Goal: Use online tool/utility: Utilize a website feature to perform a specific function

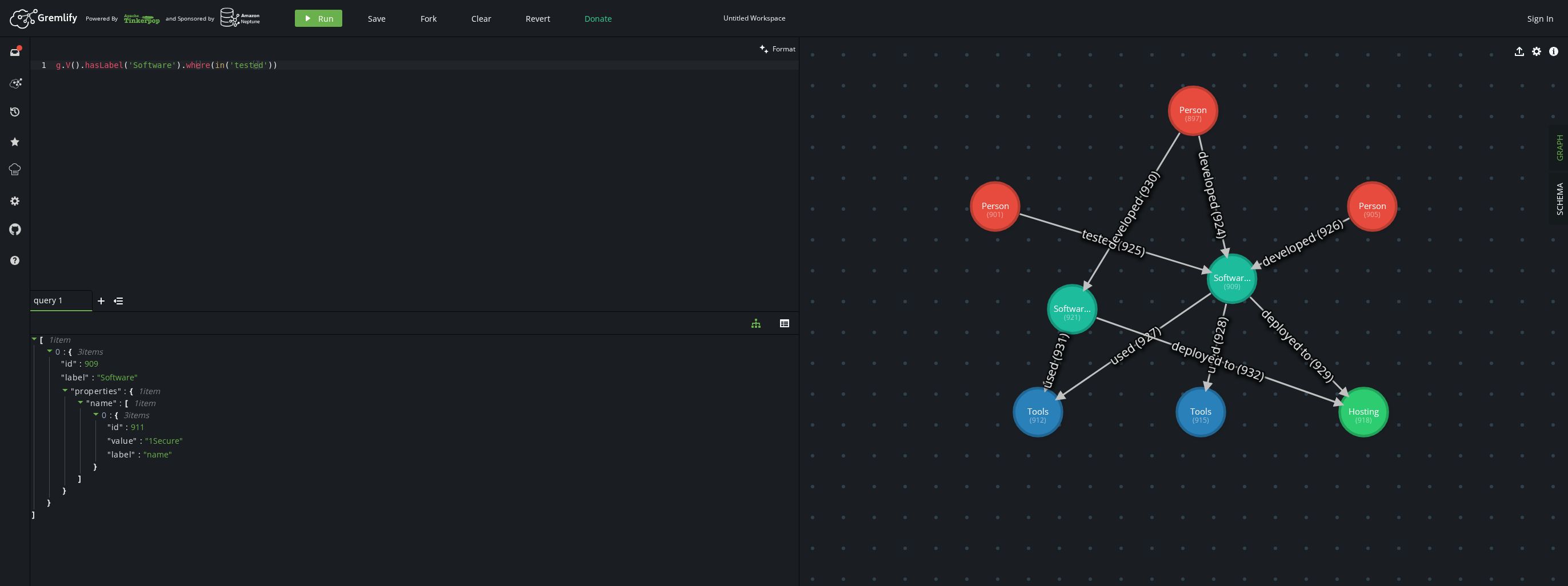
scroll to position [0, 189]
click at [198, 103] on div "g . V ( ) . hasLabel ( 'Software' ) . where ( in ( 'tested' ))" at bounding box center [426, 184] width 745 height 248
click at [310, 10] on button "play Run" at bounding box center [319, 18] width 47 height 17
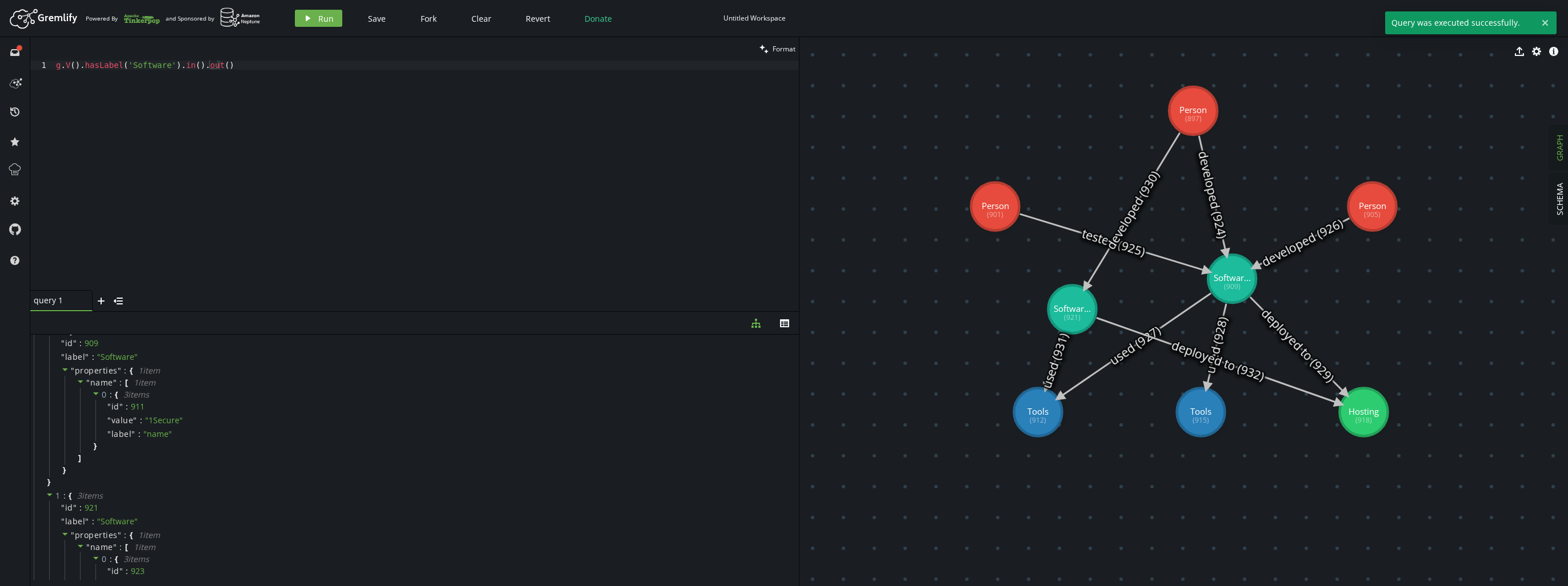
scroll to position [0, 0]
click at [261, 106] on div "g . V ( ) . hasLabel ( 'Software' ) . in ( ) . out ( )" at bounding box center [426, 184] width 745 height 248
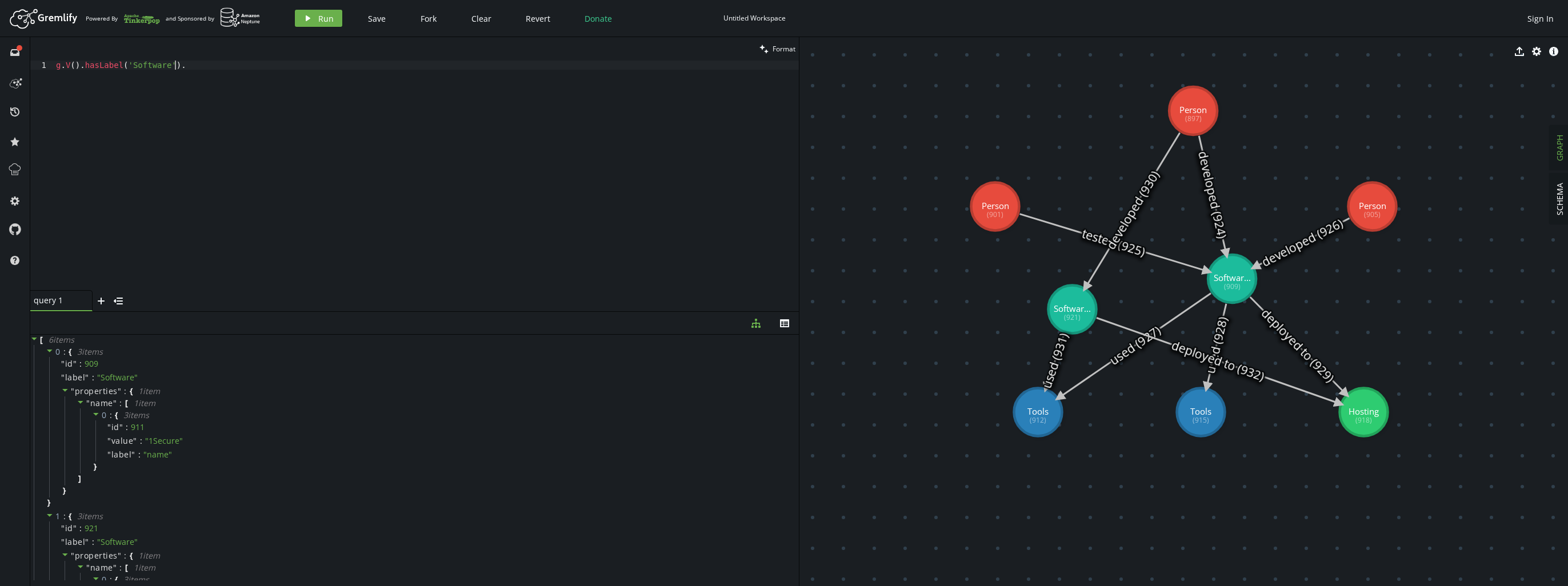
scroll to position [0, 118]
click at [311, 17] on button "play Run" at bounding box center [319, 18] width 47 height 17
click at [579, 190] on div "g . V ( ) . hasLabel ( 'Software' ) . where ( in ( 'tested' ))" at bounding box center [426, 184] width 745 height 248
click at [448, 188] on div "g . V ( ) . hasLabel ( 'Software' ) . where ( in ( 'tested' ))" at bounding box center [426, 184] width 745 height 248
click at [248, 95] on div "g . V ( ) . hasLabel ( 'Software' ) . where ( in ( 'tested' ))" at bounding box center [426, 184] width 745 height 248
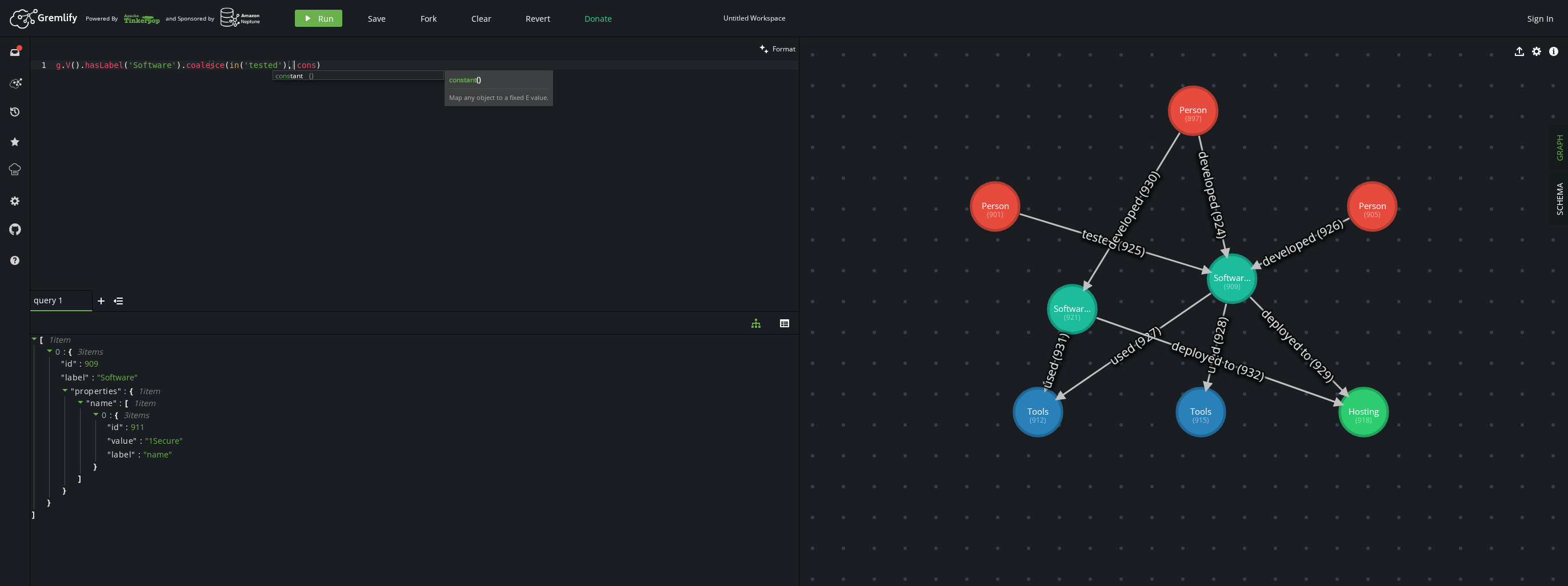
scroll to position [0, 243]
click at [313, 21] on button "play Run" at bounding box center [319, 18] width 47 height 17
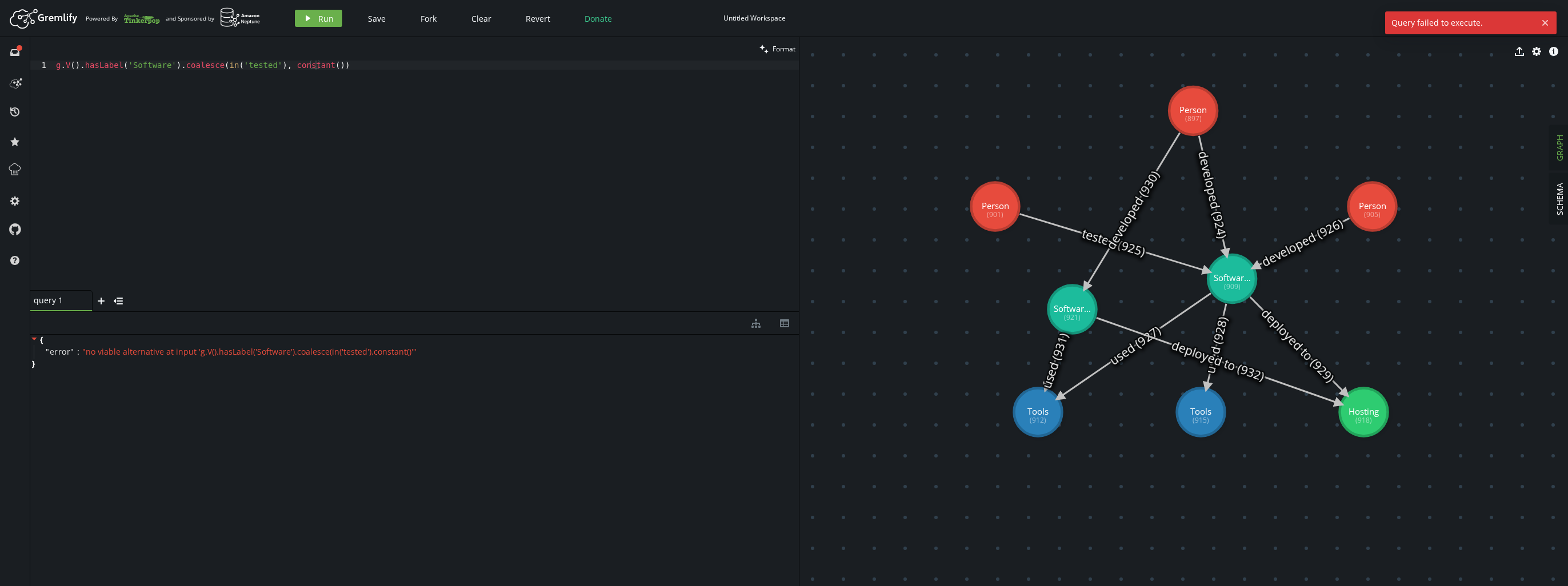
click at [325, 103] on div "g . V ( ) . hasLabel ( 'Software' ) . coalesce ( in ( 'tested' ) , constant ( ))" at bounding box center [426, 184] width 745 height 248
click at [315, 17] on button "play Run" at bounding box center [319, 18] width 47 height 17
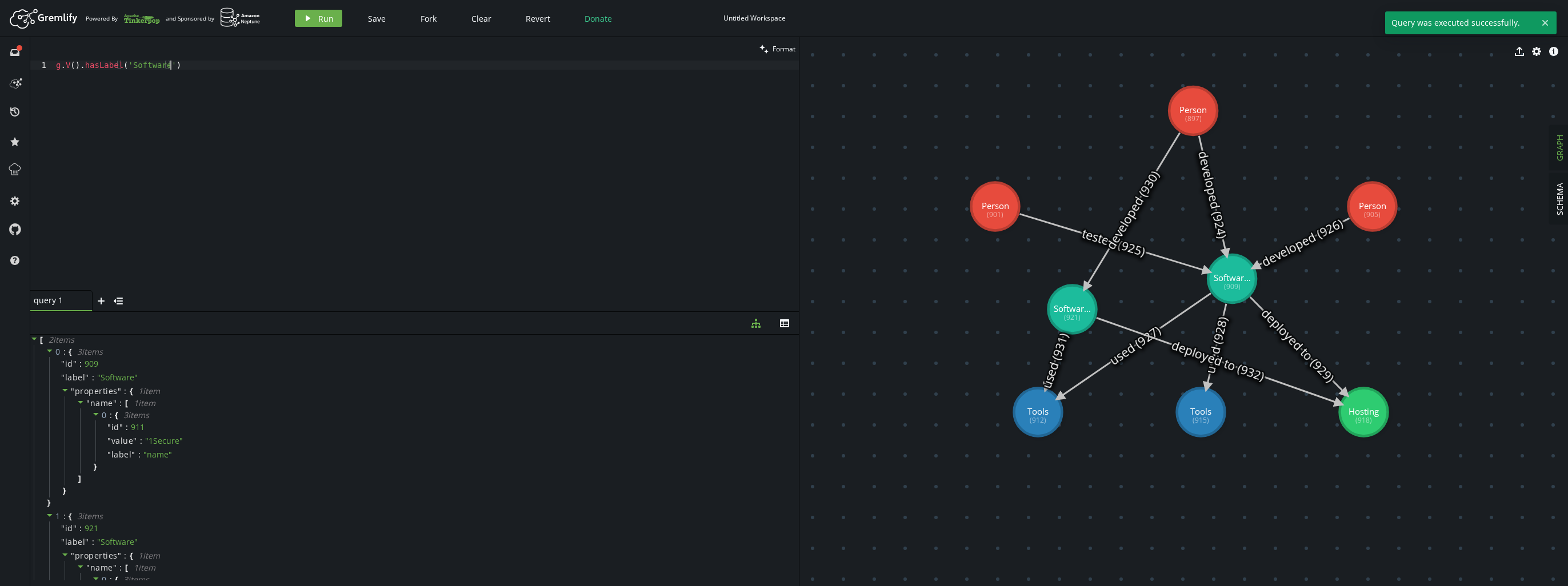
click at [255, 189] on div "g . V ( ) . hasLabel ( 'Software' )" at bounding box center [426, 184] width 745 height 248
click at [263, 172] on div "g . V ( ) . hasLabel ( 'Software' ) . coalesce ( in ( 'tested' ) , constant ( ))" at bounding box center [426, 175] width 745 height 230
click at [315, 19] on button "play Run" at bounding box center [319, 18] width 47 height 17
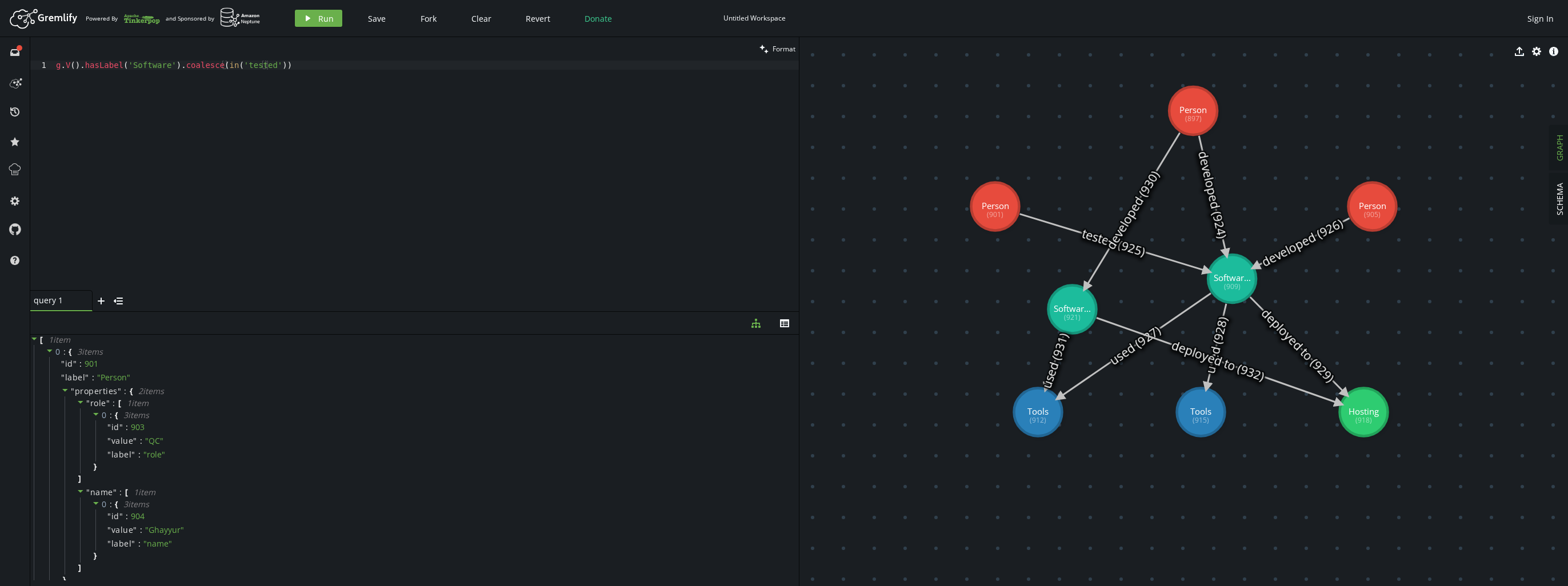
click at [267, 70] on div "g . V ( ) . hasLabel ( 'Software' ) . coalesce ( in ( 'tested' ))" at bounding box center [426, 184] width 745 height 248
click at [330, 17] on span "Run" at bounding box center [326, 19] width 15 height 11
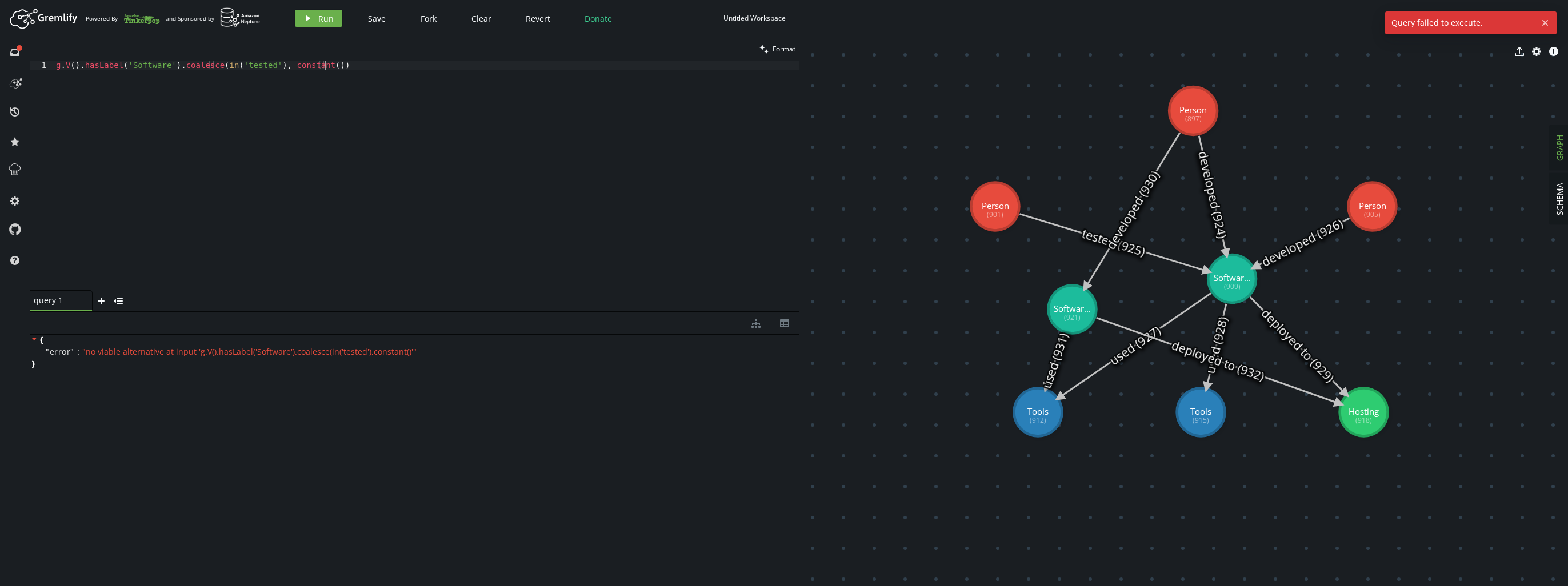
click at [404, 249] on div "g . V ( ) . hasLabel ( 'Software' ) . coalesce ( in ( 'tested' ) , constant ( ))" at bounding box center [426, 184] width 745 height 248
click at [317, 67] on div "g . V ( ) . hasLabel ( 'Software' ) . coalesce ( in ( 'tested' ) , constant ( ))" at bounding box center [426, 184] width 745 height 248
type textarea "g.V().hasLabel('Software').coalesce(in('tested'), constant(''))"
click at [319, 21] on span "Run" at bounding box center [326, 19] width 15 height 11
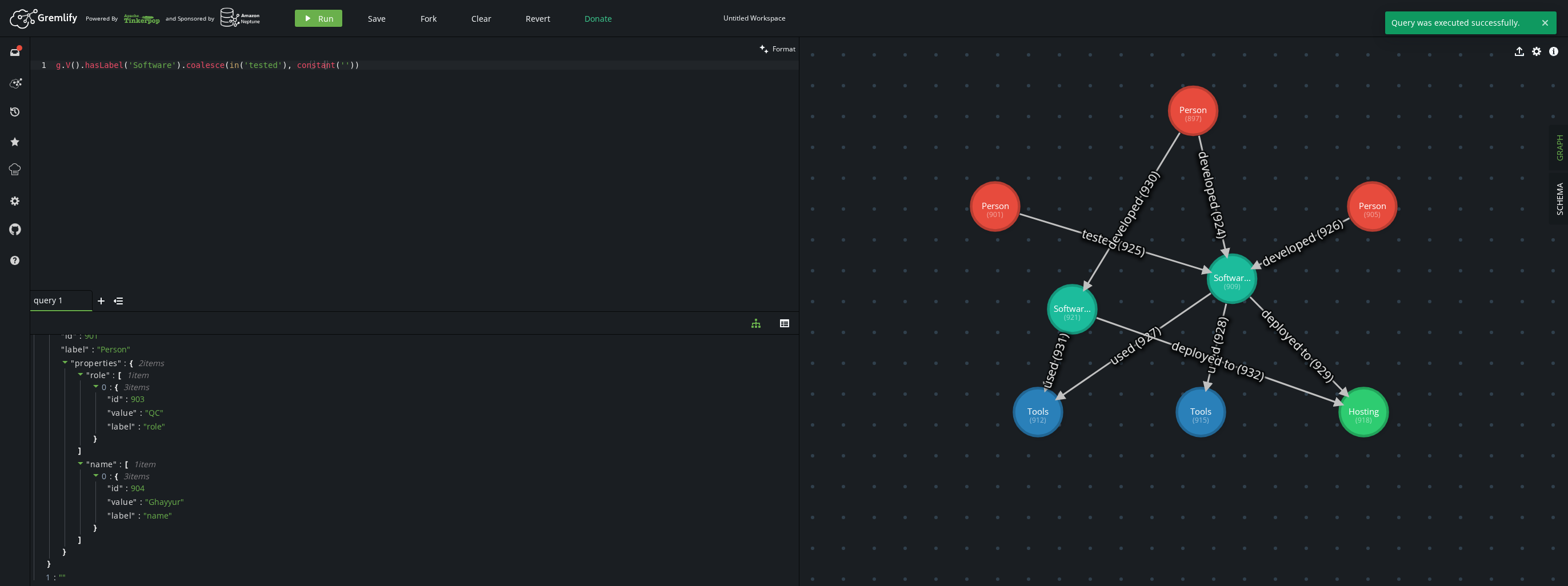
scroll to position [42, 0]
click at [624, 112] on div "g . V ( ) . hasLabel ( 'Software' ) . coalesce ( in ( 'tested' ) , constant ( '…" at bounding box center [426, 184] width 745 height 248
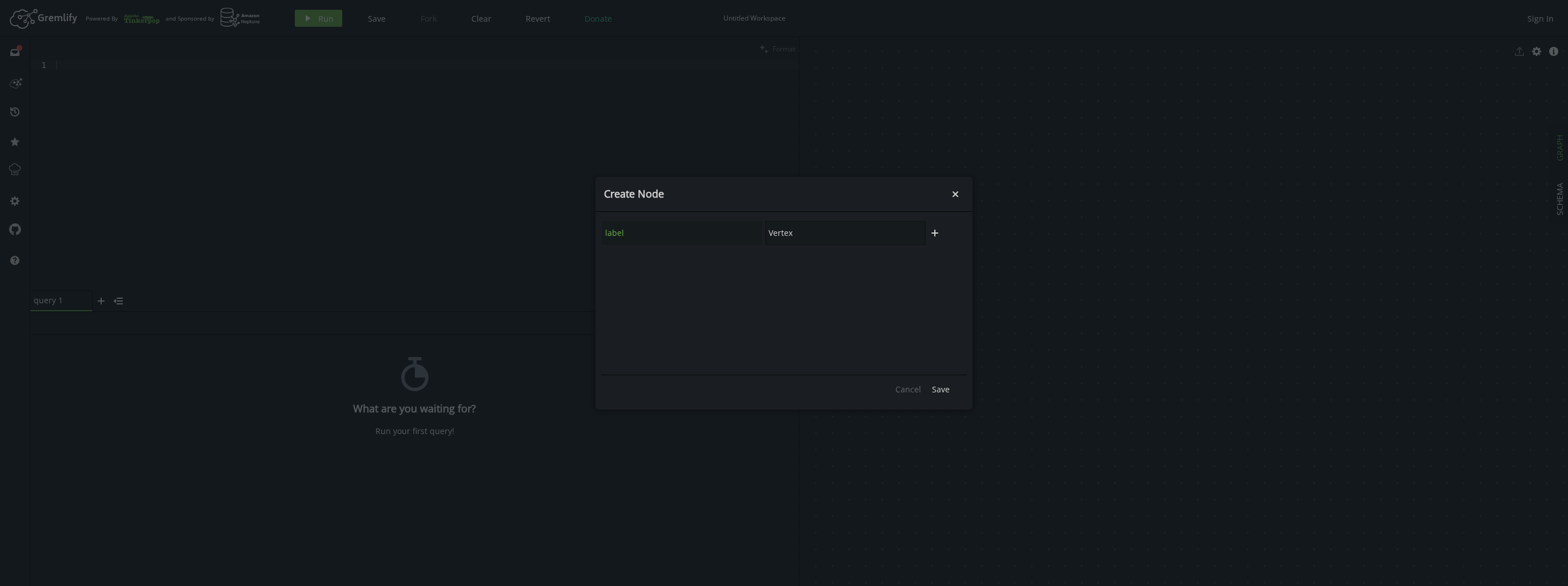
click at [748, 231] on div "label Vertex" at bounding box center [764, 233] width 325 height 25
type input "User"
click at [949, 383] on button "Save" at bounding box center [941, 389] width 29 height 17
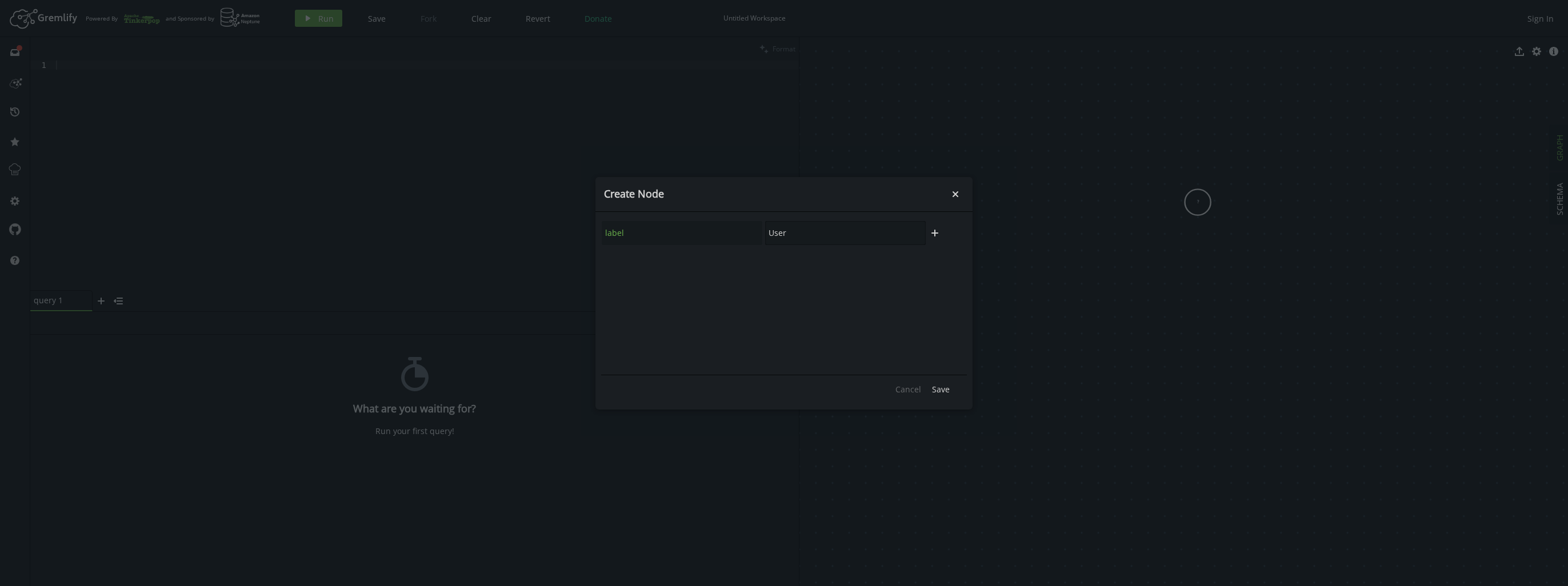
drag, startPoint x: 856, startPoint y: 233, endPoint x: 396, endPoint y: 254, distance: 460.5
click at [416, 254] on div "Create Node small-cross label User plus Cancel Save" at bounding box center [784, 293] width 1568 height 586
type input "Document"
click at [934, 387] on span "Save" at bounding box center [941, 389] width 18 height 11
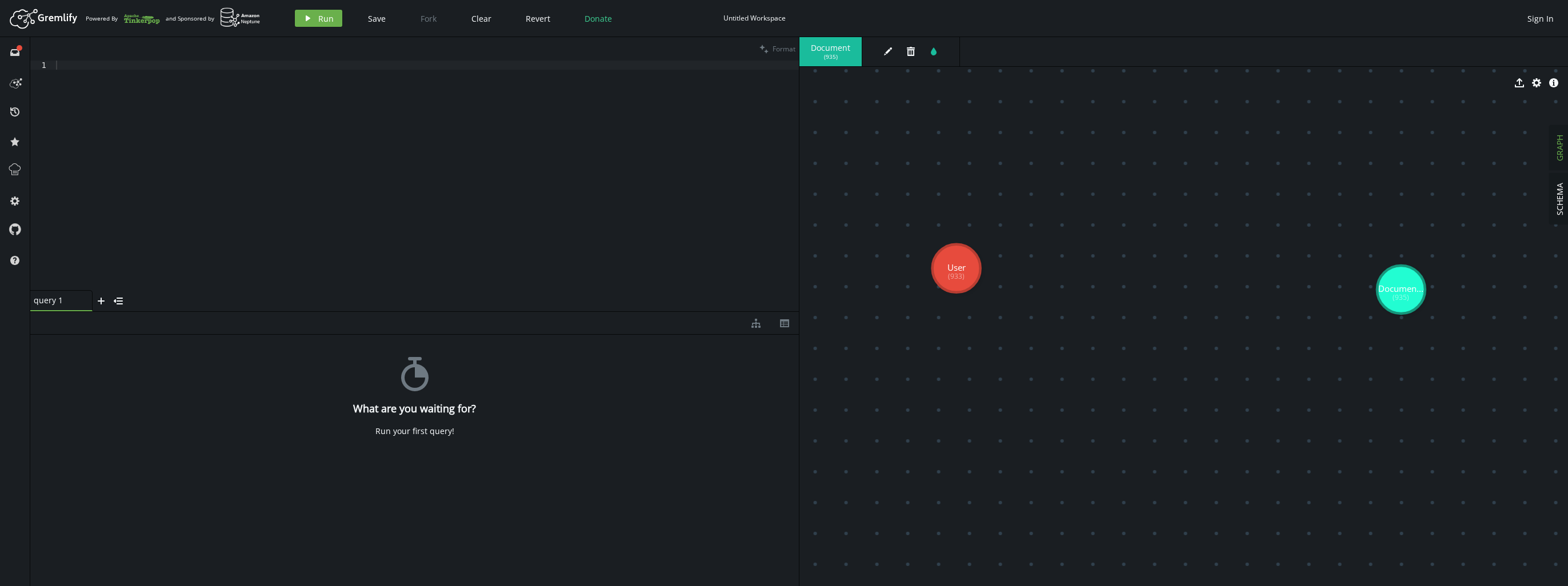
drag, startPoint x: 1061, startPoint y: 234, endPoint x: 1172, endPoint y: 366, distance: 172.5
drag, startPoint x: 1429, startPoint y: 314, endPoint x: 1283, endPoint y: 293, distance: 147.5
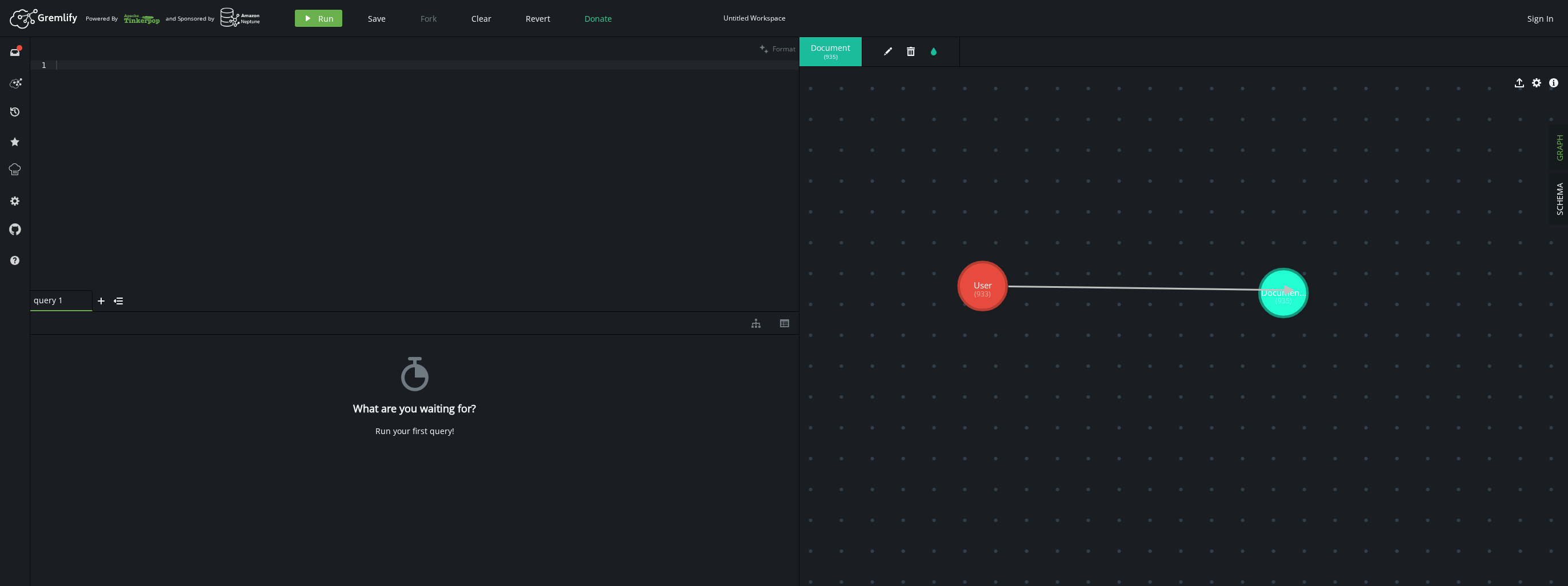
drag, startPoint x: 984, startPoint y: 287, endPoint x: 1287, endPoint y: 290, distance: 303.0
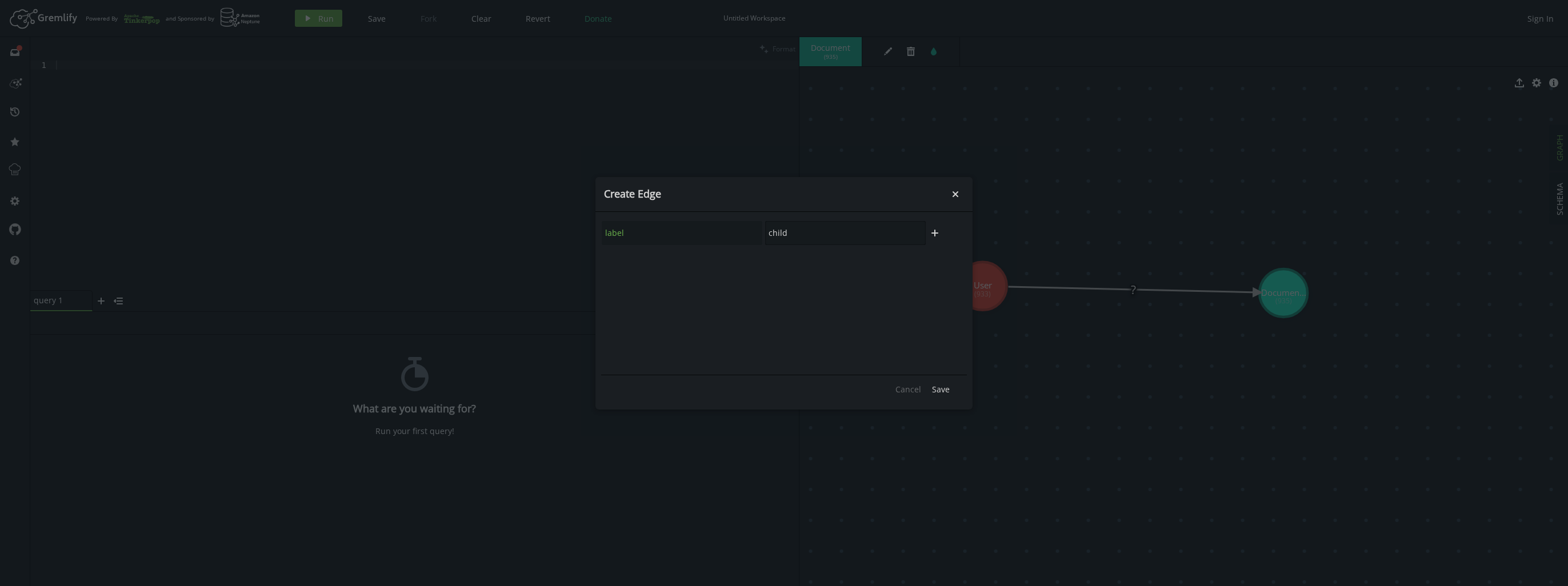
click at [709, 227] on div "label child" at bounding box center [764, 233] width 325 height 25
type input "AssignedPermissions"
click at [931, 389] on button "Save" at bounding box center [941, 389] width 29 height 17
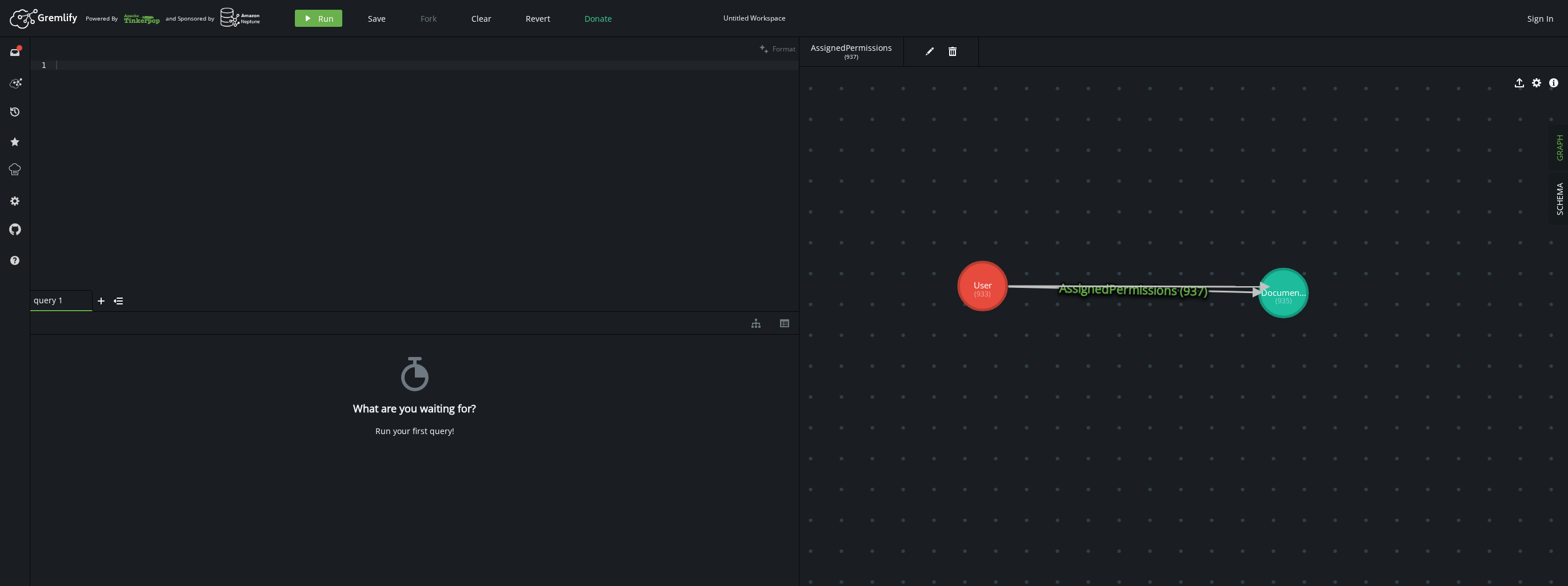
drag, startPoint x: 970, startPoint y: 285, endPoint x: 1265, endPoint y: 287, distance: 295.0
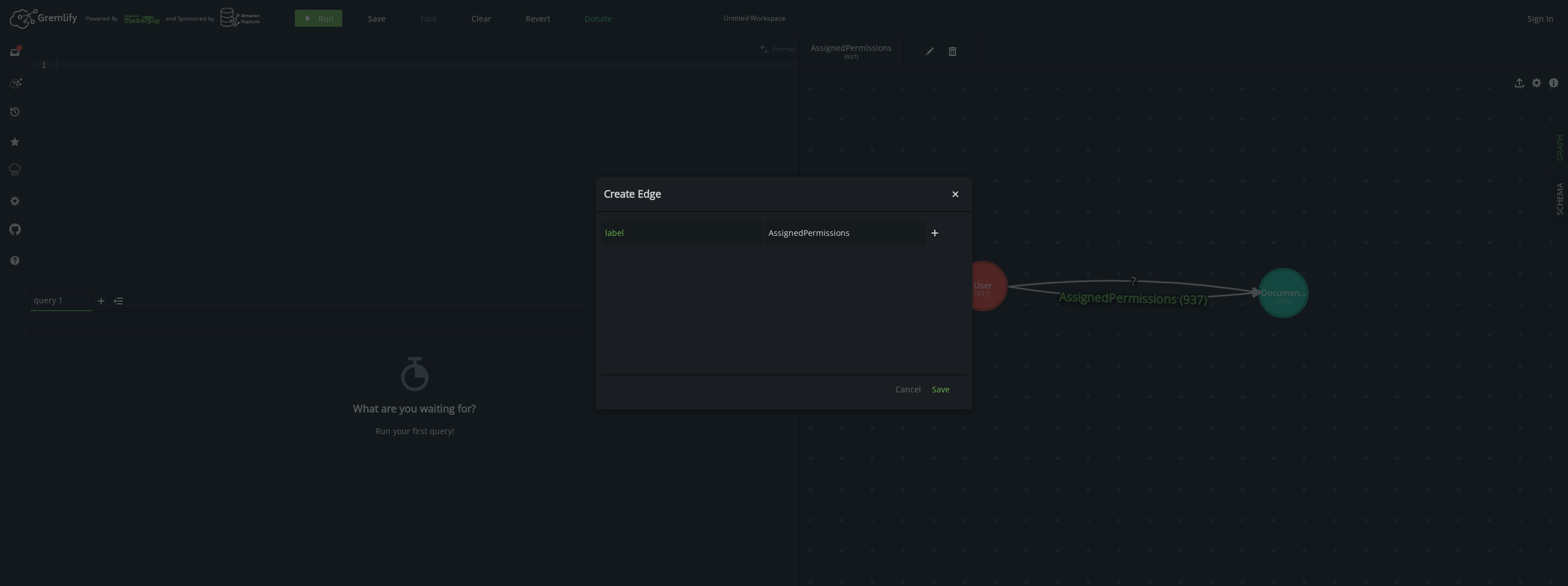
click at [935, 387] on span "Save" at bounding box center [941, 389] width 18 height 11
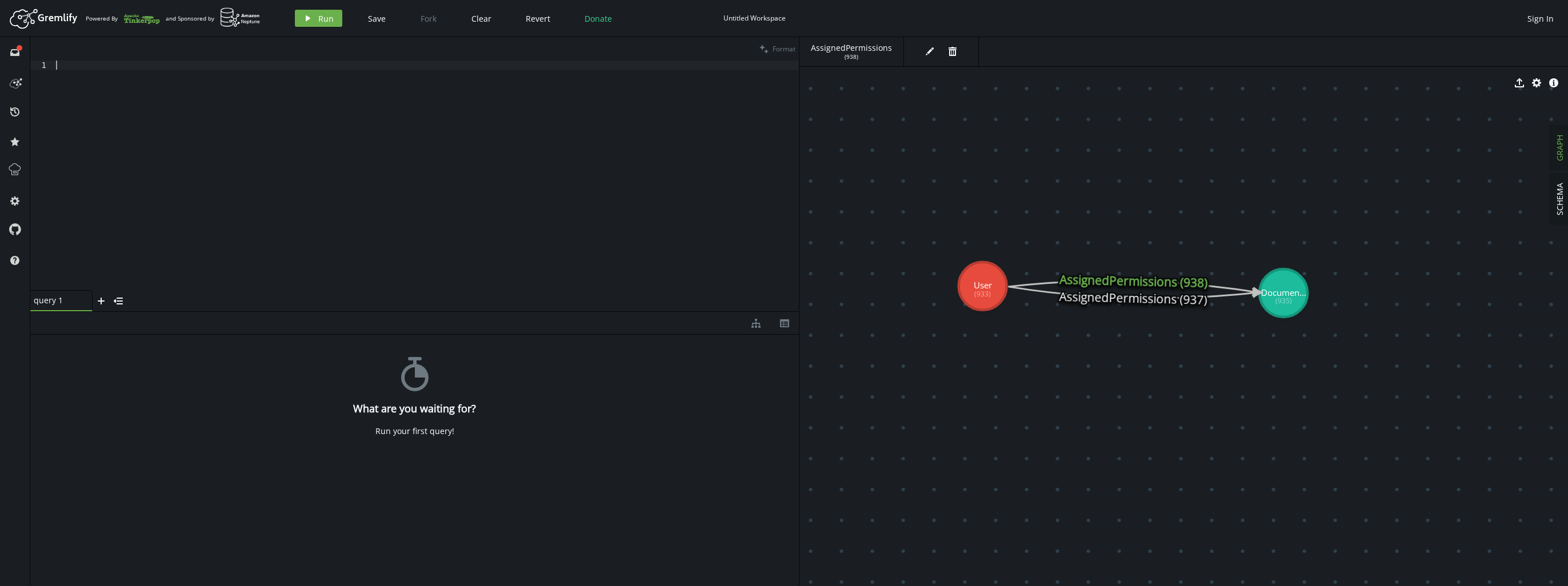
click at [516, 157] on div at bounding box center [426, 184] width 745 height 248
click at [331, 18] on span "Run" at bounding box center [326, 19] width 15 height 11
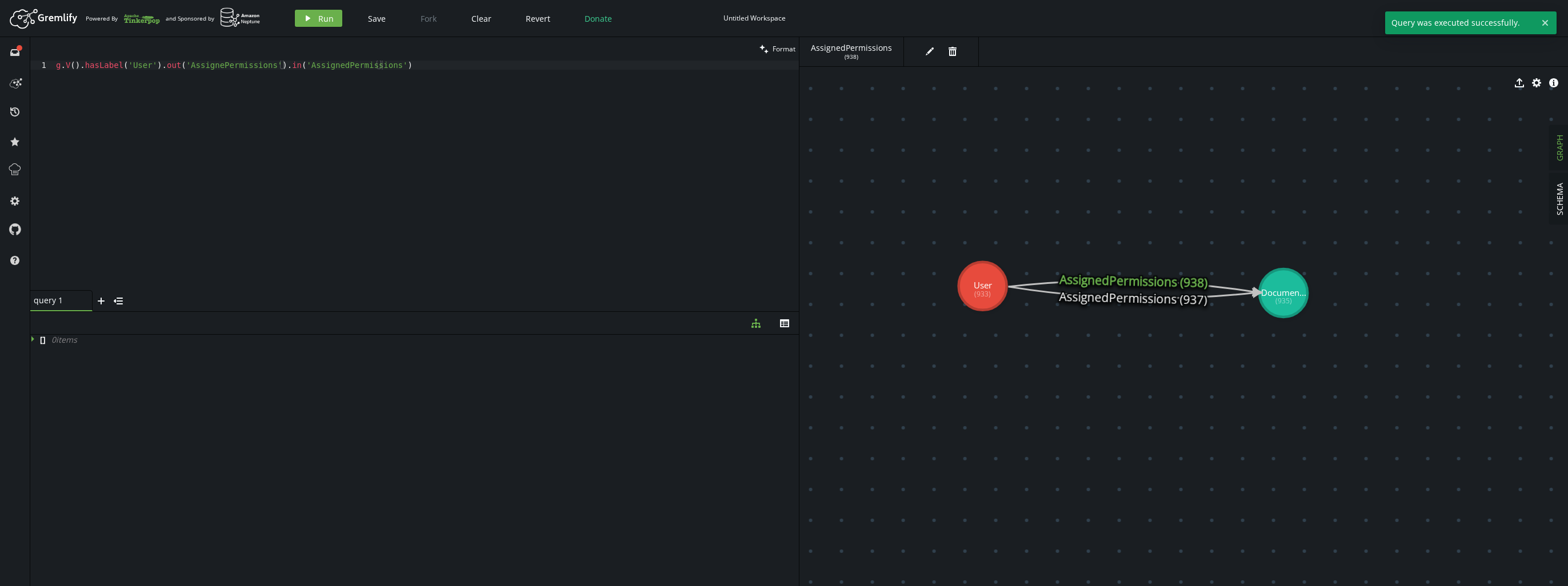
click at [380, 100] on div "g . V ( ) . hasLabel ( 'User' ) . out ( 'AssignePermissions' ) . in ( 'Assigned…" at bounding box center [426, 184] width 745 height 248
click at [276, 68] on div "g . V ( ) . hasLabel ( 'User' ) . out ( 'AssignePermissions' ) . in ( 'Assigned…" at bounding box center [426, 184] width 745 height 248
click at [324, 16] on span "Run" at bounding box center [326, 19] width 15 height 11
click at [211, 64] on div "g . V ( ) . hasLabel ( 'User' ) . out ( 'AssignePermissions' )" at bounding box center [426, 184] width 745 height 248
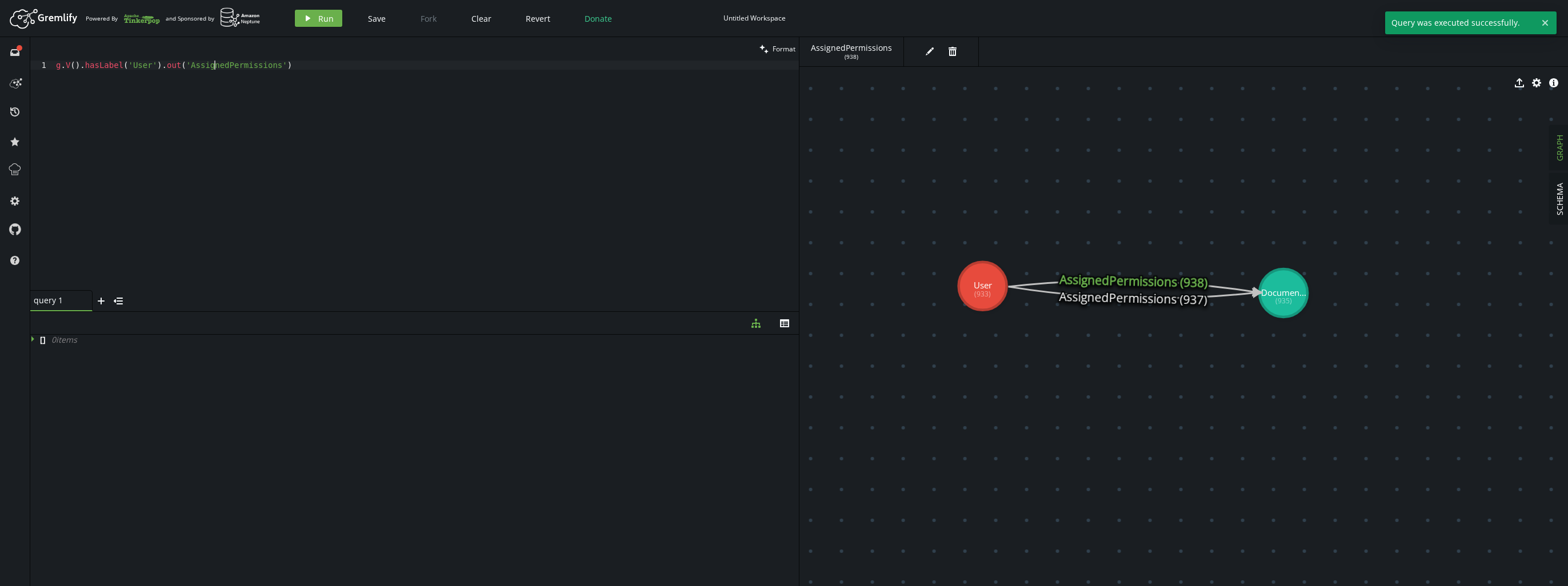
scroll to position [0, 158]
click at [331, 28] on div "Artboard Created with Sketch. Powered By and Sponsored by play Run Save Fork Cl…" at bounding box center [784, 18] width 1557 height 23
click at [331, 21] on span "Run" at bounding box center [326, 19] width 15 height 11
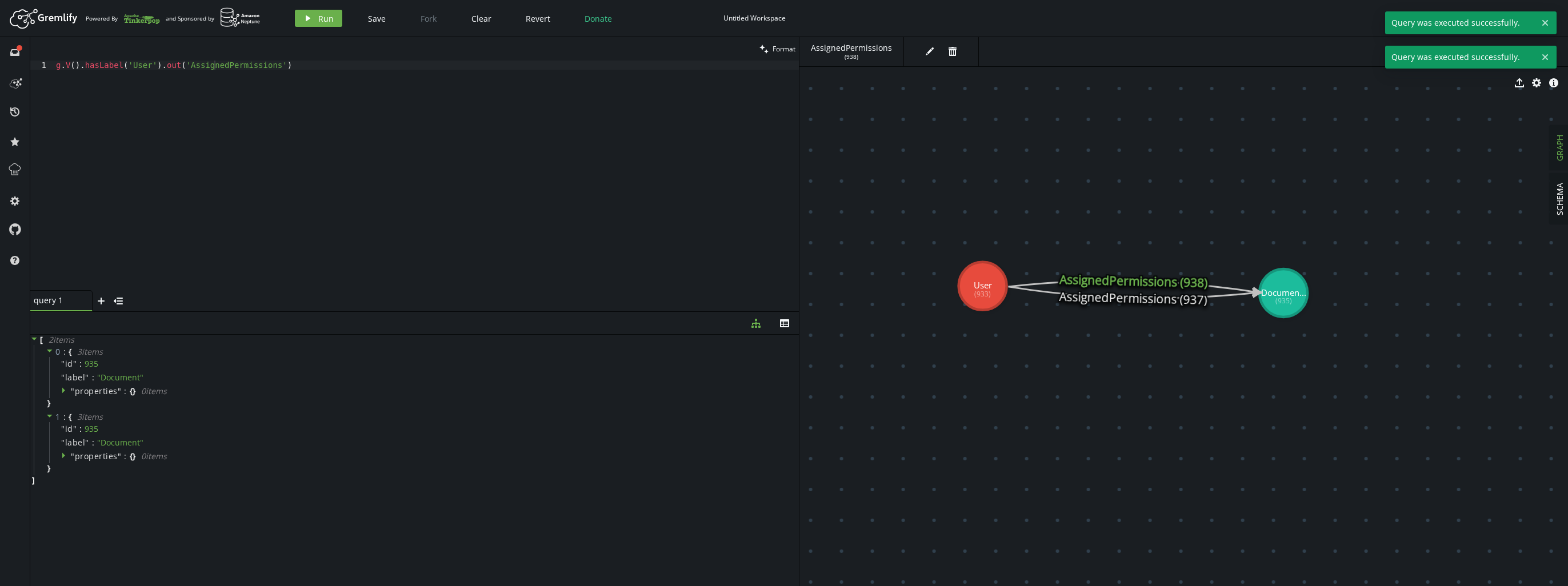
click at [328, 75] on div "g . V ( ) . hasLabel ( 'User' ) . out ( 'AssignedPermissions' )" at bounding box center [426, 184] width 745 height 248
paste textarea ".in('AssignedPermissions')"
click at [321, 21] on span "Run" at bounding box center [326, 19] width 15 height 11
click at [51, 352] on icon at bounding box center [50, 351] width 8 height 8
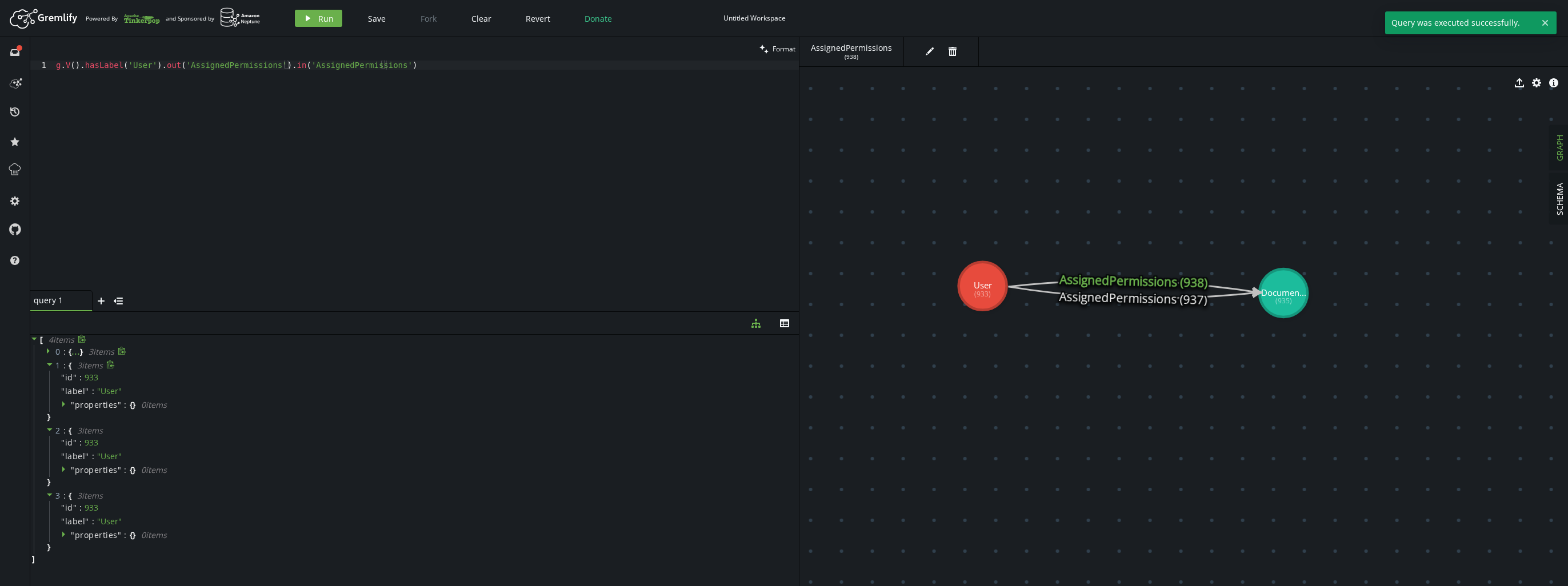
click at [51, 369] on span at bounding box center [50, 366] width 8 height 11
click at [50, 380] on icon at bounding box center [50, 378] width 8 height 8
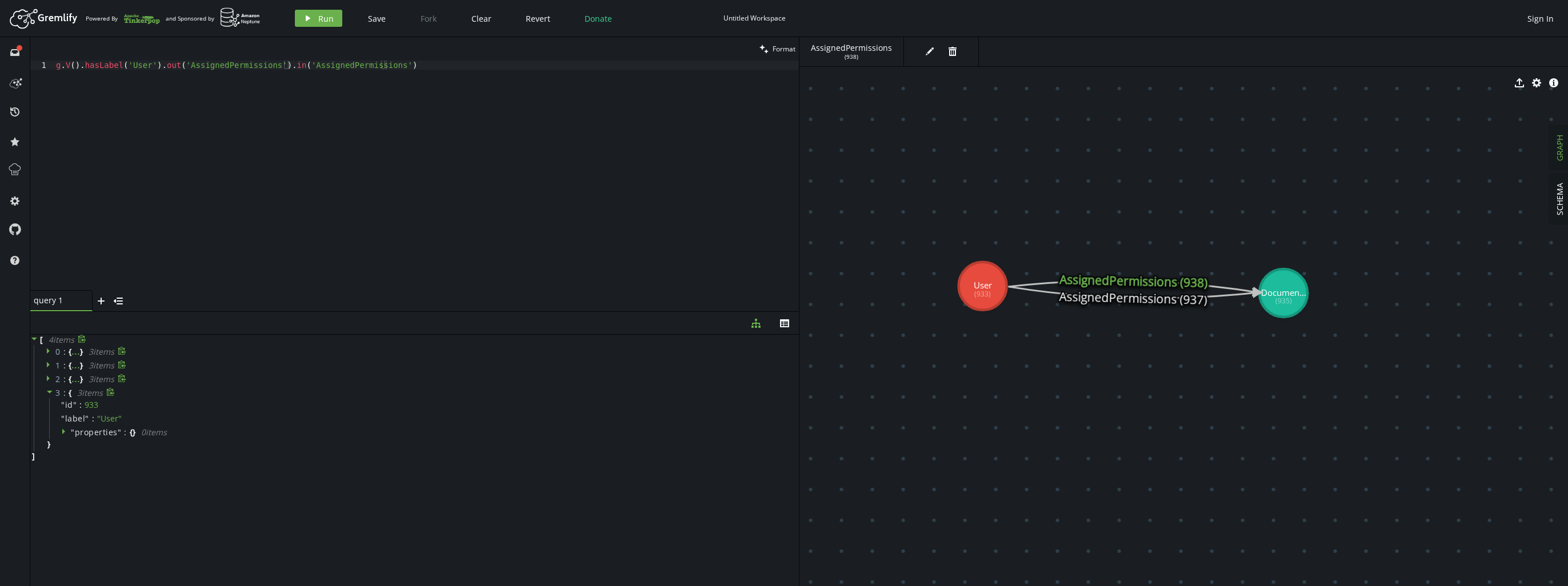
click at [49, 396] on span at bounding box center [50, 393] width 8 height 11
click at [182, 66] on div "g . V ( ) . hasLabel ( 'User' ) . out ( 'AssignedPermissions' ) . in ( 'Assigne…" at bounding box center [426, 184] width 745 height 248
click at [324, 13] on span "Run" at bounding box center [326, 19] width 15 height 11
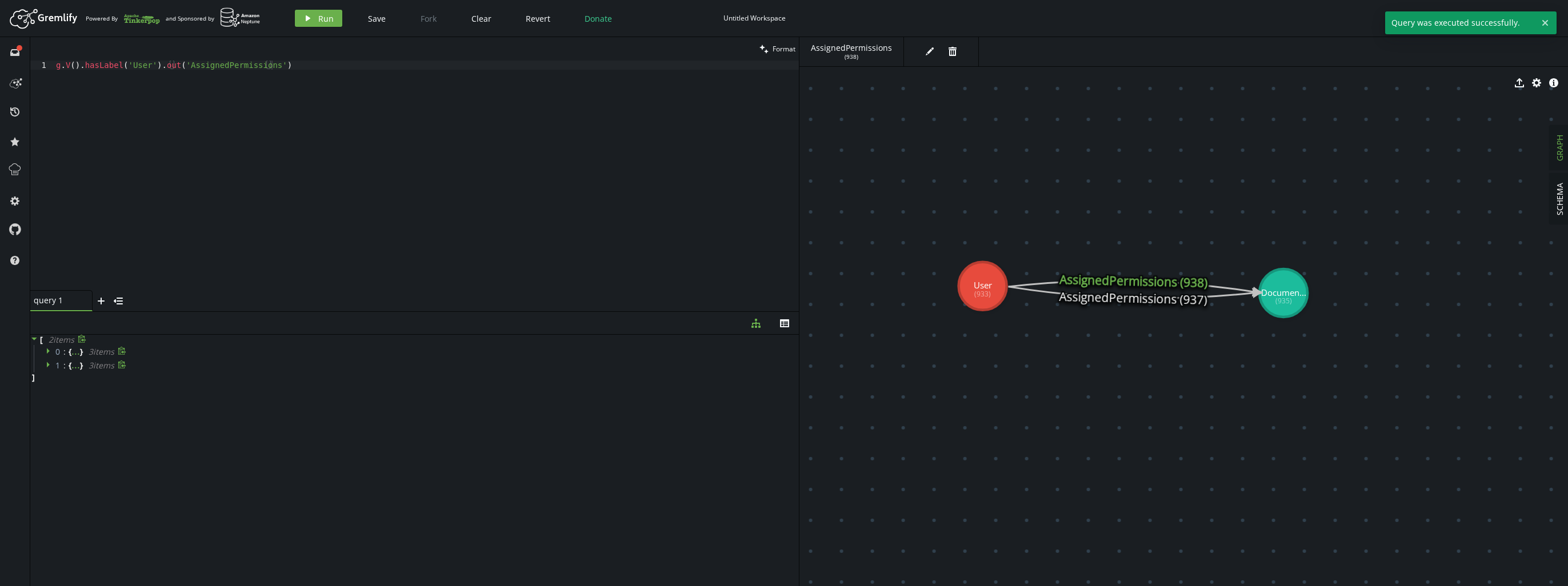
click at [47, 350] on icon at bounding box center [49, 351] width 3 height 6
click at [46, 413] on icon at bounding box center [50, 416] width 8 height 8
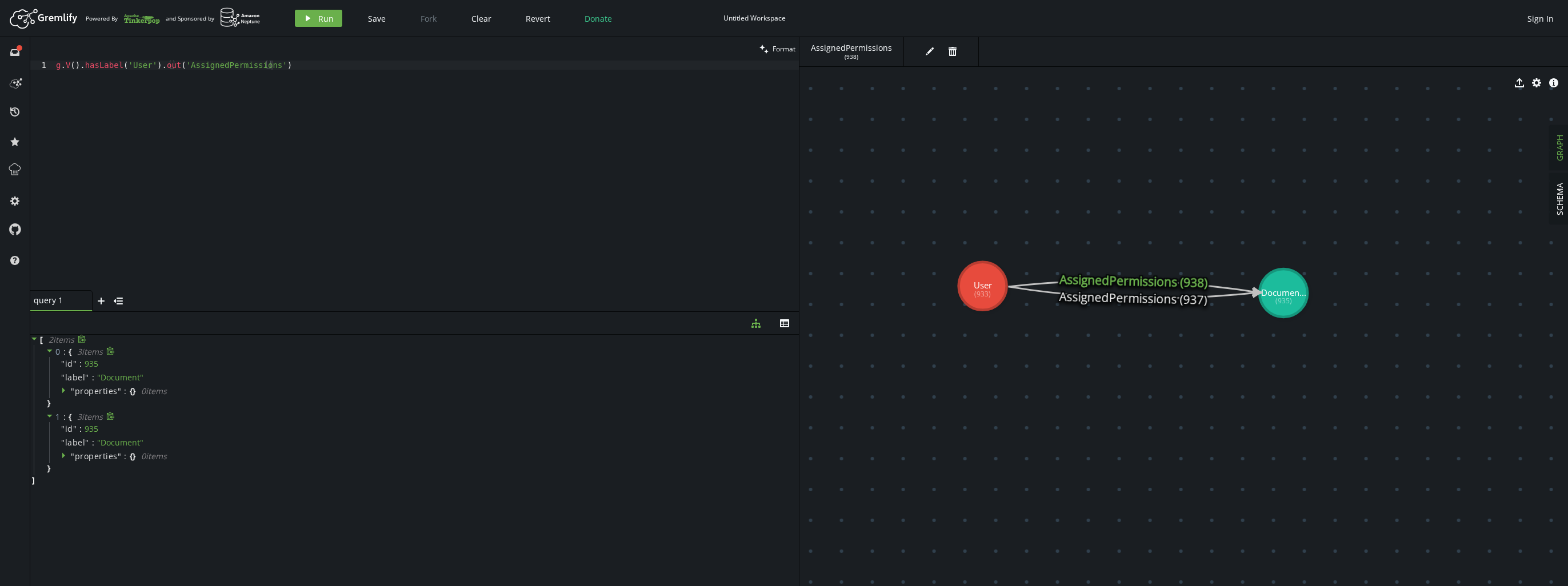
click at [46, 413] on icon at bounding box center [50, 416] width 8 height 8
click at [407, 132] on div "g . V ( ) . hasLabel ( 'User' ) . out ( 'AssignedPermissions' )" at bounding box center [426, 184] width 745 height 248
type textarea "g.V().hasLabel('User').out('AssignedPermissions').in('AssignedPermissions')"
click at [400, 127] on div "g . V ( ) . hasLabel ( 'User' ) . out ( 'AssignedPermissions' ) . in ( 'Assigne…" at bounding box center [426, 175] width 745 height 230
click at [318, 23] on span "Run" at bounding box center [326, 19] width 15 height 11
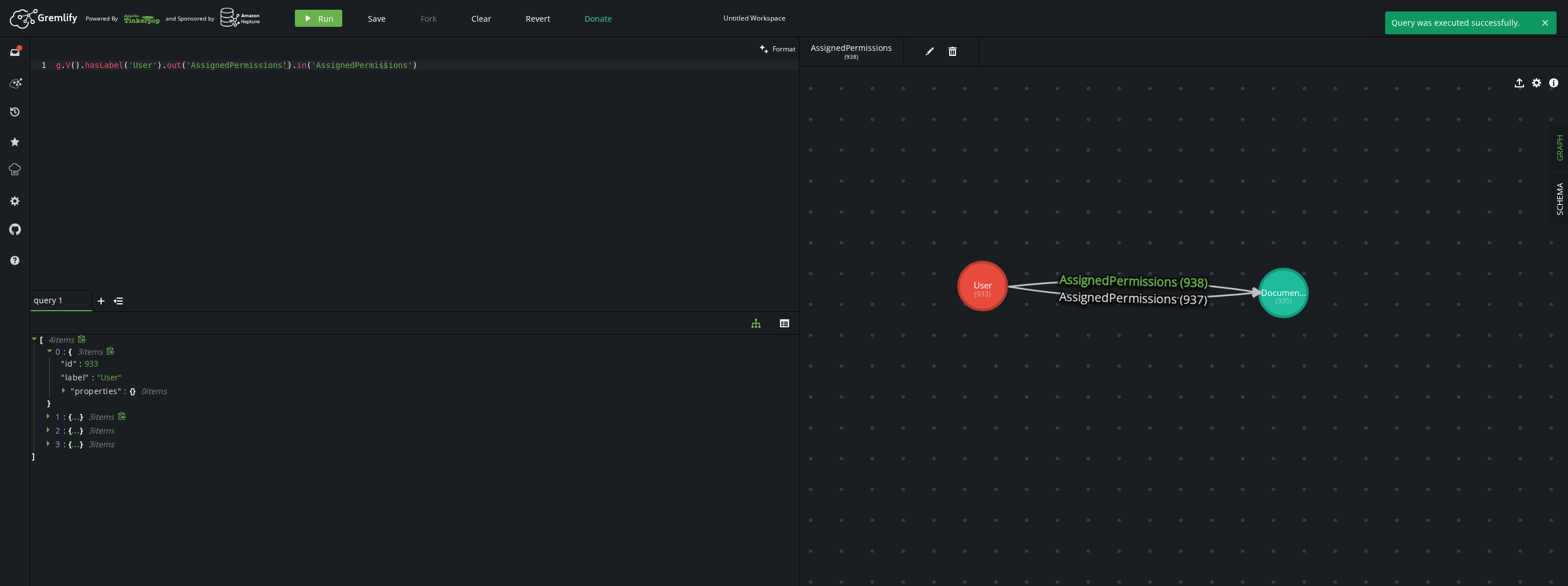
click at [47, 354] on icon at bounding box center [50, 351] width 8 height 8
click at [404, 131] on div "g . V ( ) . hasLabel ( 'User' ) . out ( 'AssignedPermissions' ) . in ( 'Assigne…" at bounding box center [426, 184] width 745 height 248
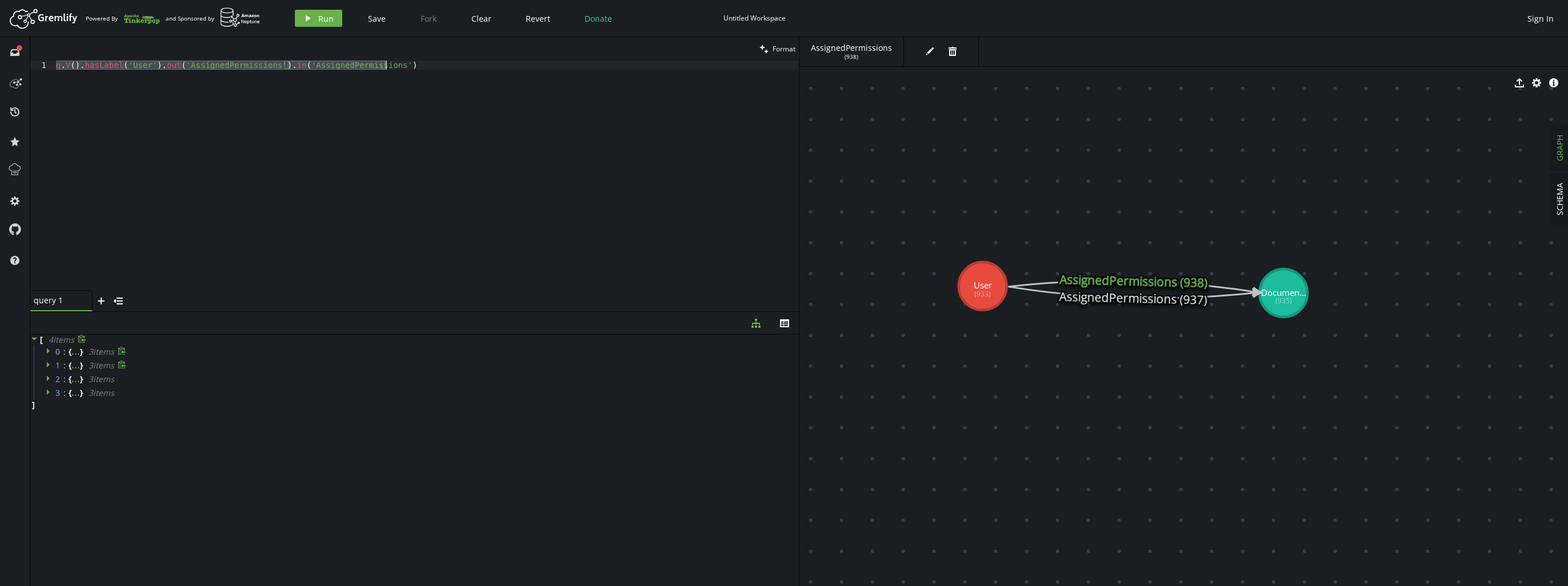
click at [404, 131] on div "g . V ( ) . hasLabel ( 'User' ) . out ( 'AssignedPermissions' ) . in ( 'Assigne…" at bounding box center [426, 175] width 745 height 230
paste textarea "g.V().hasLabel('User').out('AssignedPermissions').in('AssignedPermissions')"
click at [315, 23] on button "play Run" at bounding box center [319, 18] width 47 height 17
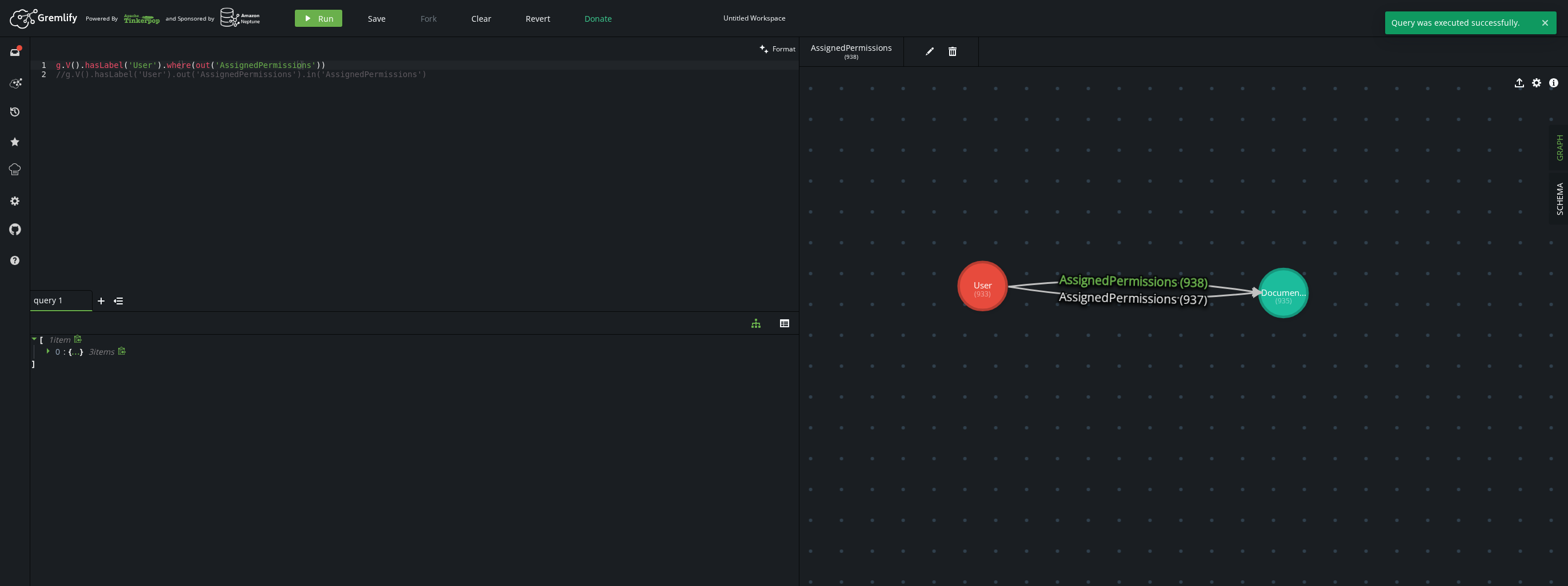
click at [44, 348] on div "0 : { ... } 3 item s" at bounding box center [416, 352] width 765 height 14
click at [47, 350] on icon at bounding box center [49, 351] width 3 height 6
click at [393, 169] on div "g . V ( ) . hasLabel ( 'User' ) . where ( out ( 'AssignedPermissions' )) //g.V(…" at bounding box center [426, 184] width 745 height 248
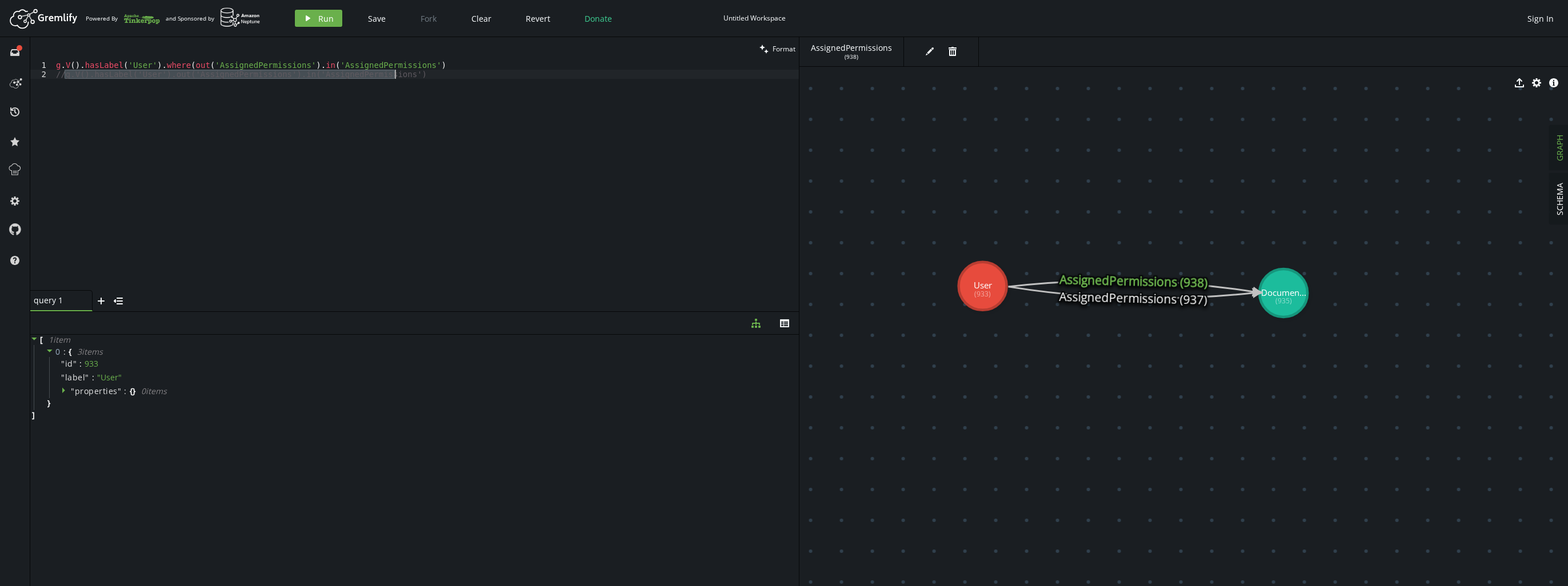
paste textarea "where(out('AssignedPermissions')"
click at [328, 26] on button "play Run" at bounding box center [319, 18] width 47 height 17
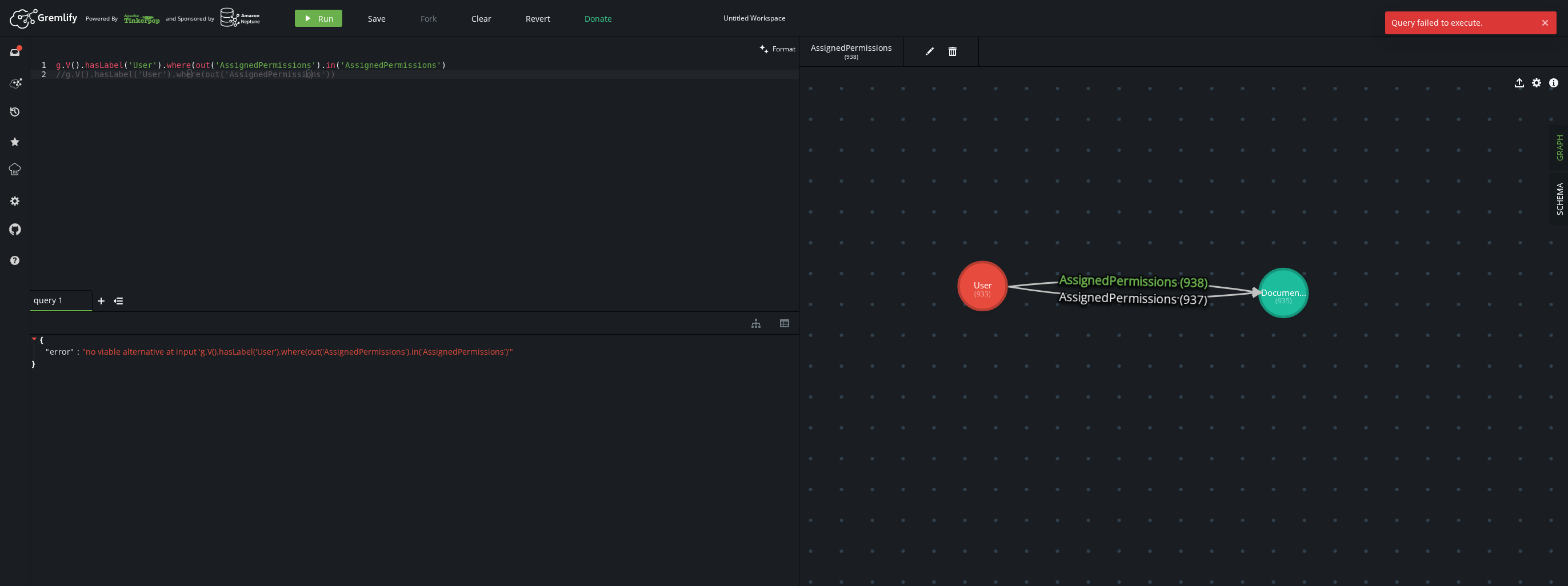
click at [310, 103] on div "g . V ( ) . hasLabel ( 'User' ) . where ( out ( 'AssignedPermissions' ) . in ( …" at bounding box center [426, 184] width 745 height 248
click at [273, 103] on div "g . V ( ) . hasLabel ( 'User' ) . where ( out ( 'AssignedPermissions' ) . in ( …" at bounding box center [426, 184] width 745 height 248
click at [313, 19] on button "play Run" at bounding box center [319, 18] width 47 height 17
click at [181, 64] on div "g . V ( ) . hasLabel ( 'User' ) . where ( out ( 'AssignedPermissions' ) . in ( …" at bounding box center [426, 184] width 745 height 248
click at [311, 21] on icon "play" at bounding box center [308, 18] width 9 height 9
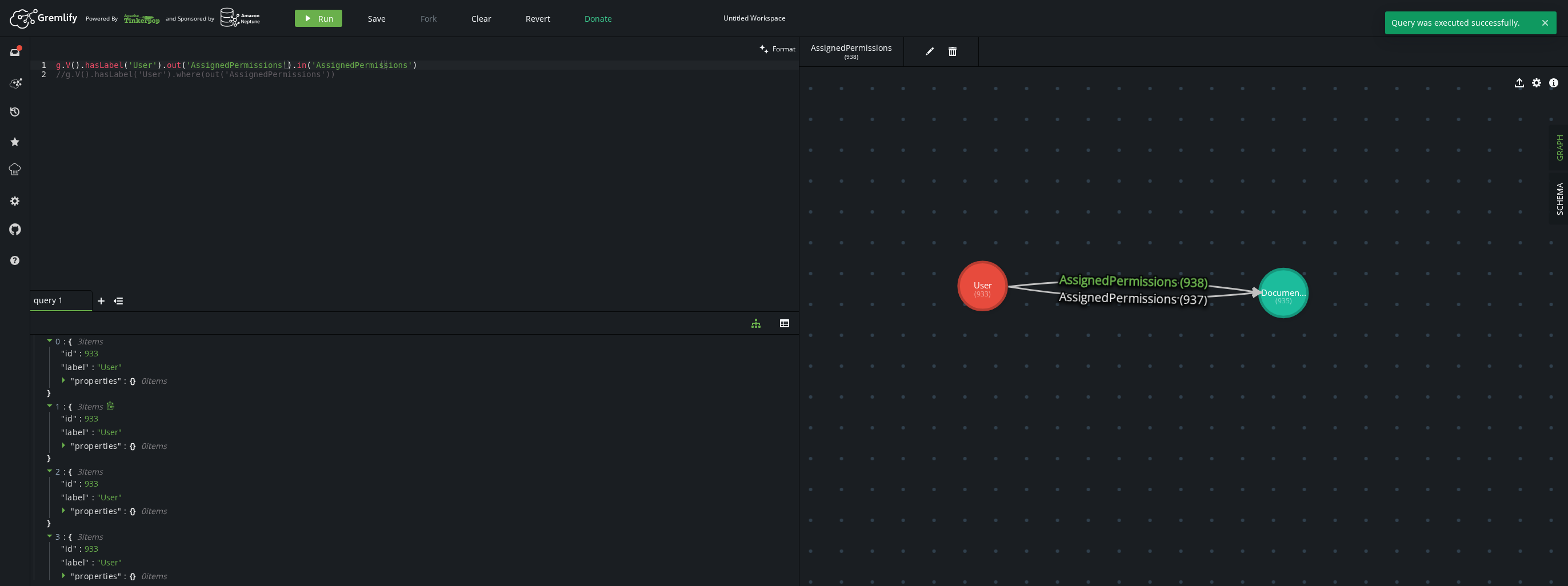
scroll to position [0, 0]
click at [372, 19] on span "Save" at bounding box center [377, 19] width 18 height 11
type textarea "//g.V().hasLabel('User').where(out('AssignedPermissions'))"
click at [475, 121] on div "g . V ( ) . hasLabel ( 'User' ) . out ( 'AssignedPermissions' ) . in ( 'Assigne…" at bounding box center [426, 184] width 745 height 248
click at [455, 142] on div "g . V ( ) . hasLabel ( 'User' ) . out ( 'AssignedPermissions' ) . in ( 'Assigne…" at bounding box center [426, 184] width 745 height 248
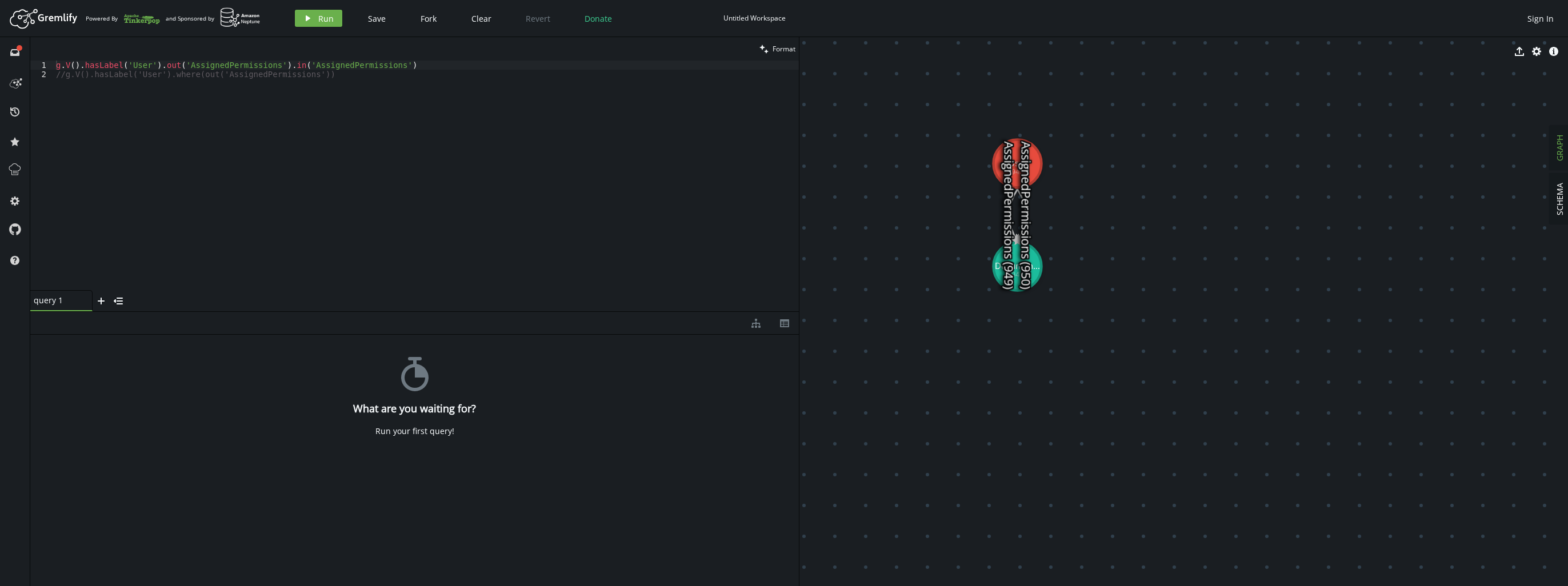
drag, startPoint x: 1199, startPoint y: 256, endPoint x: 1033, endPoint y: 162, distance: 190.8
click at [1033, 162] on text "AssignedPermissions (950)" at bounding box center [1026, 215] width 16 height 148
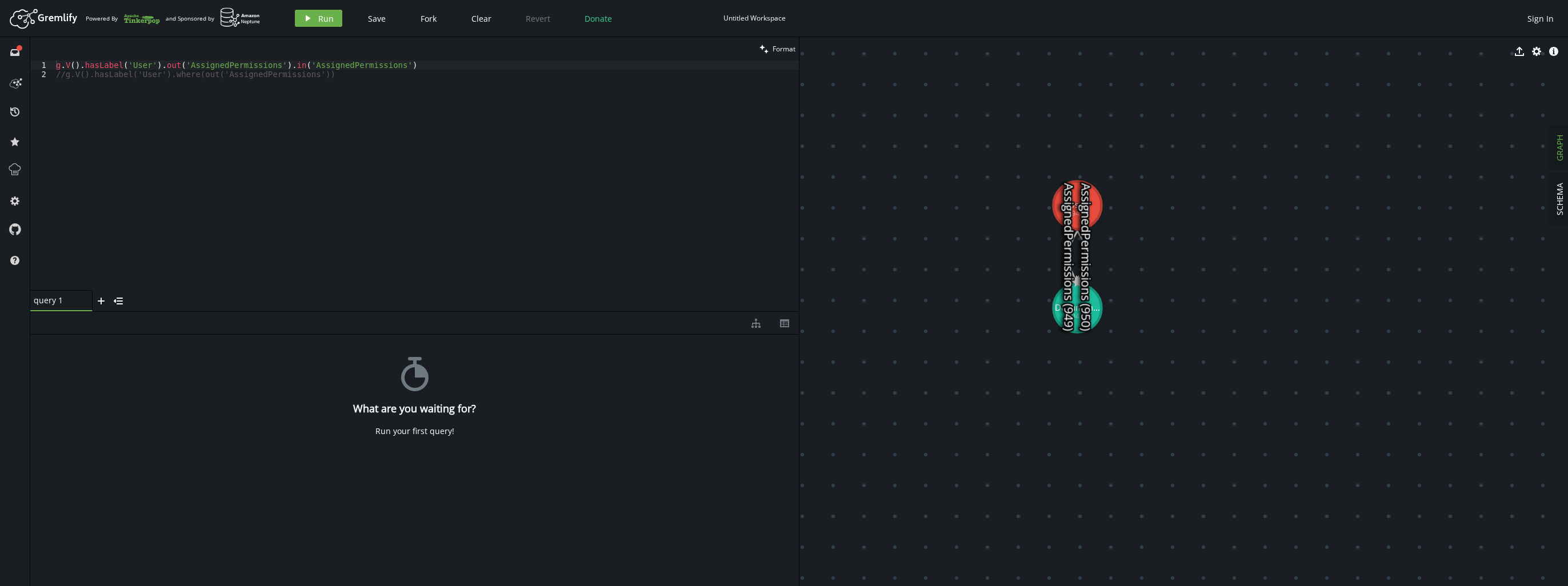
drag, startPoint x: 1034, startPoint y: 273, endPoint x: 1095, endPoint y: 317, distance: 75.2
click at [1094, 317] on text "AssignedPermissions (950)" at bounding box center [1086, 257] width 16 height 148
click at [1082, 309] on text "AssignedPermissions (950)" at bounding box center [1087, 258] width 16 height 148
click at [1080, 309] on text "AssignedPermissions (950)" at bounding box center [1087, 258] width 16 height 148
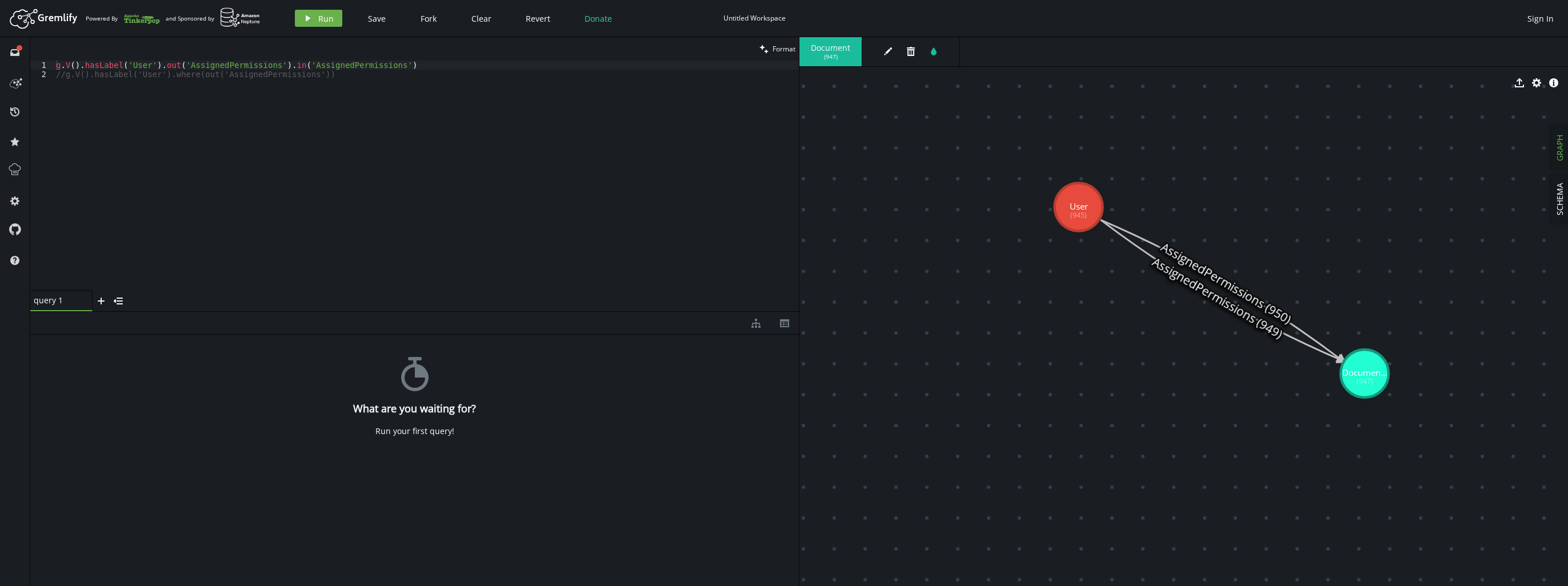
drag, startPoint x: 1059, startPoint y: 308, endPoint x: 1365, endPoint y: 373, distance: 312.8
click at [315, 25] on button "play Run" at bounding box center [319, 18] width 47 height 17
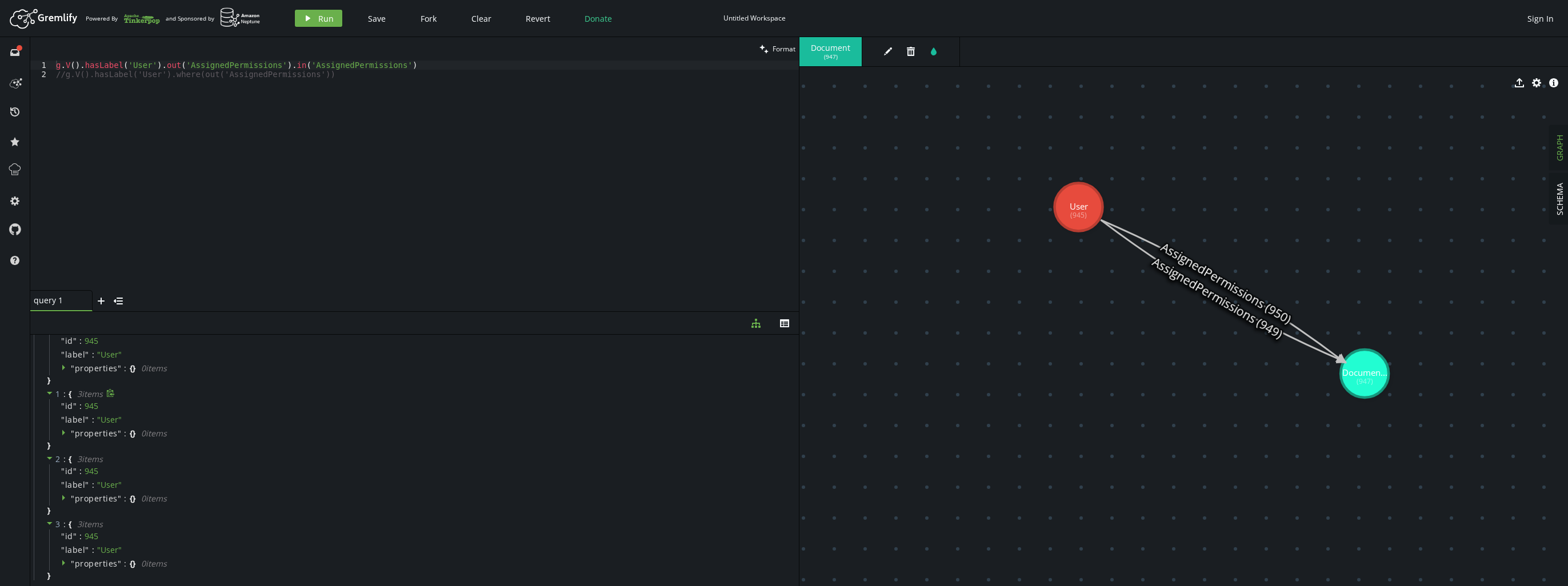
scroll to position [35, 0]
